Goal: Information Seeking & Learning: Learn about a topic

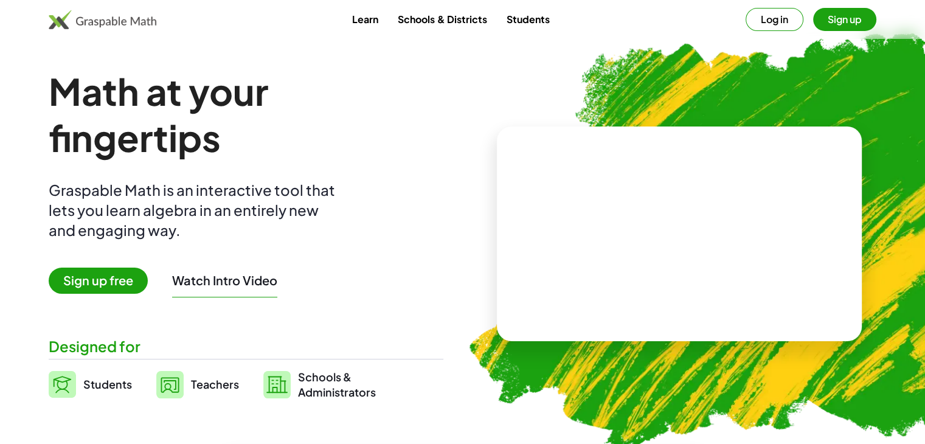
click at [620, 233] on video at bounding box center [679, 234] width 182 height 91
click at [659, 218] on div at bounding box center [681, 222] width 107 height 45
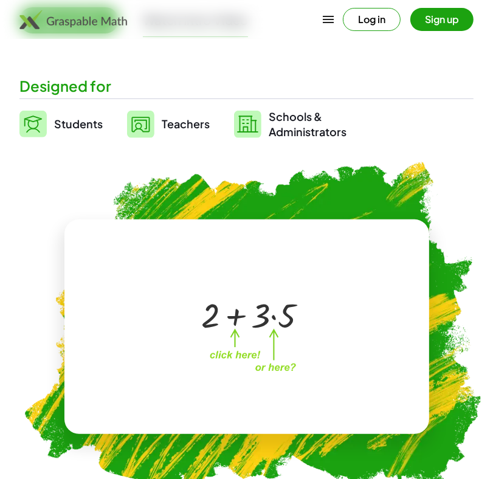
scroll to position [263, 0]
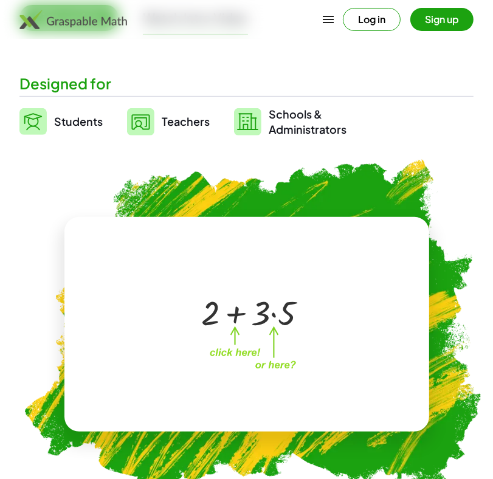
click at [327, 15] on icon "button" at bounding box center [328, 19] width 15 height 15
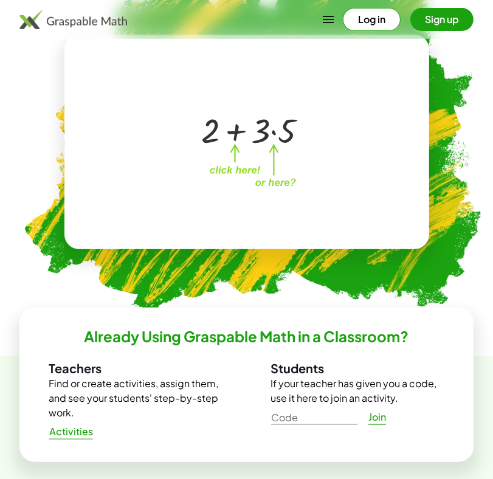
scroll to position [445, 0]
click at [168, 75] on div "+ 2 + · 3 · 5 ×" at bounding box center [246, 142] width 365 height 215
click at [237, 110] on div at bounding box center [249, 129] width 107 height 45
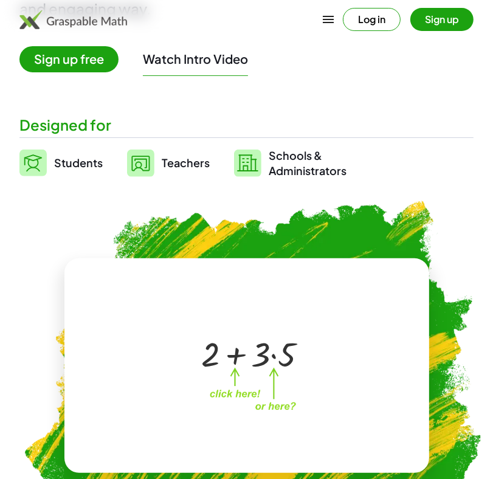
scroll to position [217, 0]
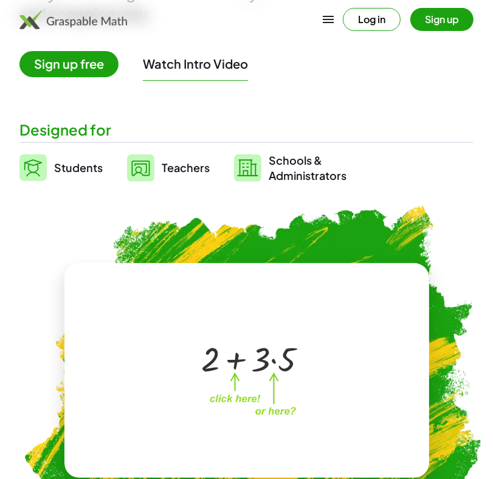
click at [173, 171] on span "Teachers" at bounding box center [186, 168] width 48 height 14
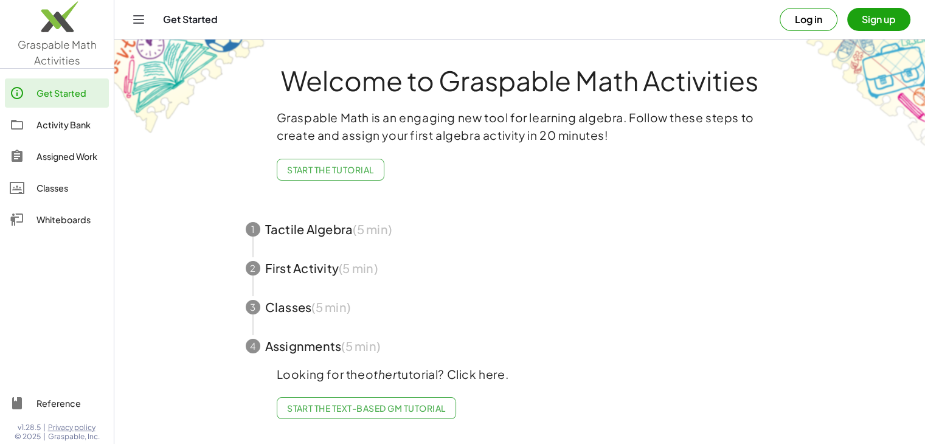
click at [139, 23] on icon "Toggle navigation" at bounding box center [138, 19] width 15 height 15
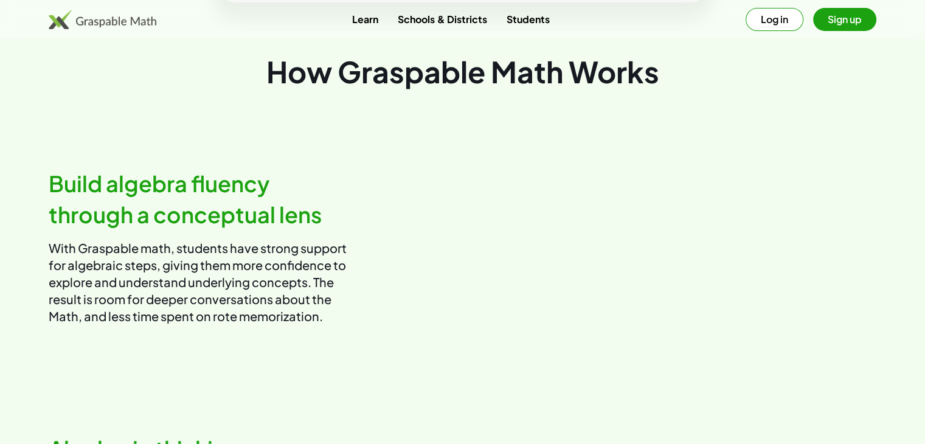
scroll to position [582, 0]
